Goal: Information Seeking & Learning: Find specific page/section

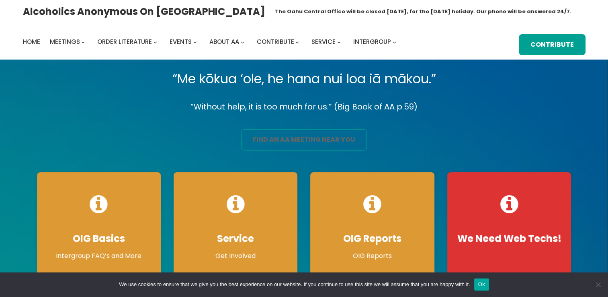
click at [301, 137] on link "find an aa meeting near you" at bounding box center [304, 139] width 126 height 21
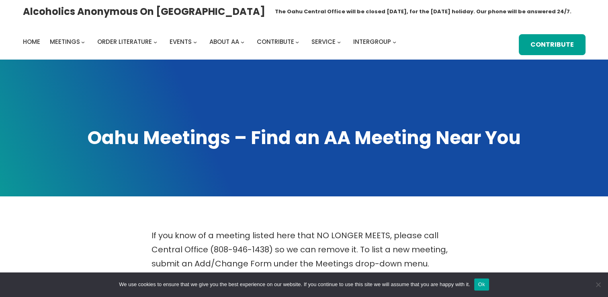
scroll to position [259, 0]
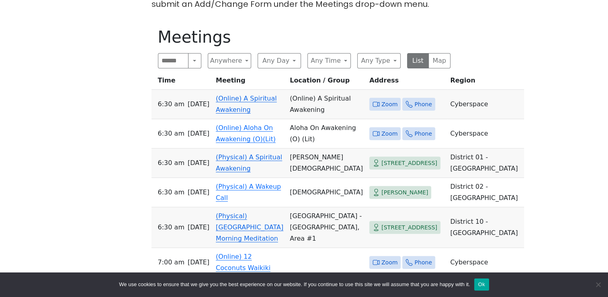
click at [381, 99] on span "Zoom" at bounding box center [389, 104] width 16 height 10
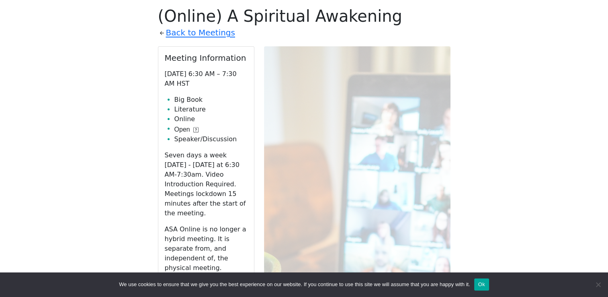
scroll to position [540, 0]
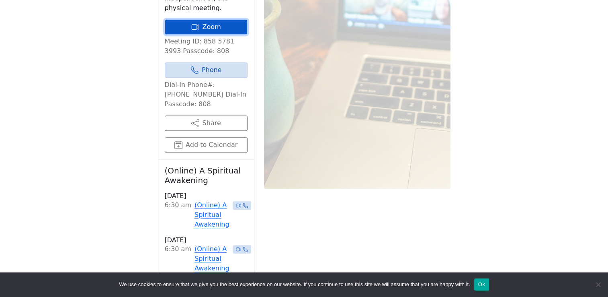
click at [211, 19] on link "Zoom" at bounding box center [206, 26] width 83 height 15
